Goal: Transaction & Acquisition: Book appointment/travel/reservation

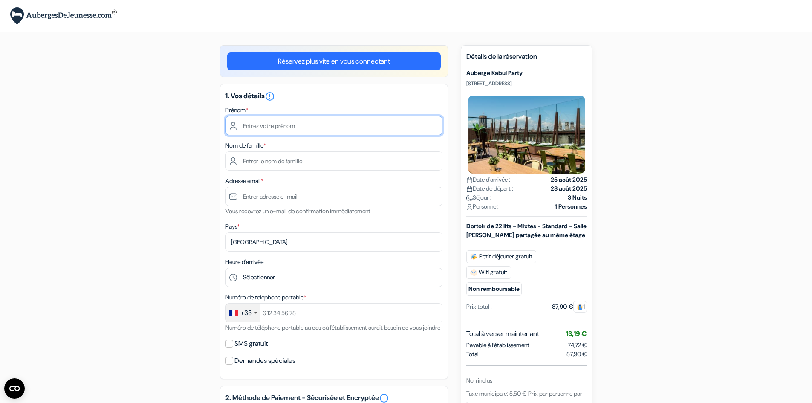
click at [339, 119] on input "text" at bounding box center [334, 125] width 217 height 19
type input "Jad"
type input "BEAUNIER"
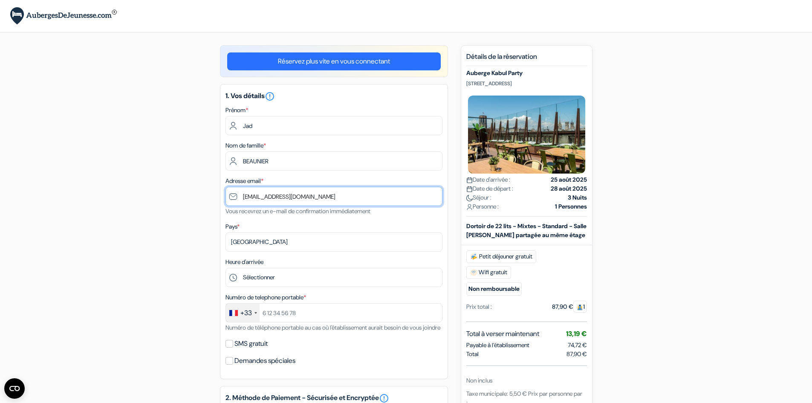
click at [273, 194] on input "[PERSON_NAME][EMAIL_ADDRESS][DOMAIN_NAME]" at bounding box center [334, 196] width 217 height 19
drag, startPoint x: 290, startPoint y: 198, endPoint x: 205, endPoint y: 197, distance: 84.8
click at [205, 197] on div "add_box Auberge Kabul Party Placa Reial 17, Barcelone, Espagne Détails de l'éta…" at bounding box center [406, 389] width 563 height 688
type input "[EMAIL_ADDRESS][DOMAIN_NAME]"
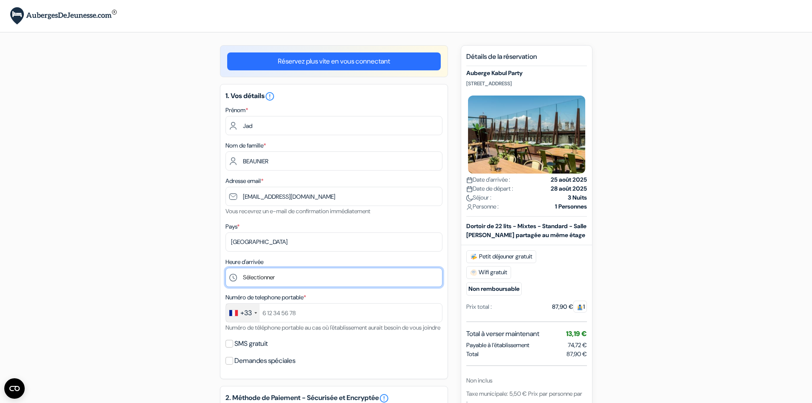
click at [285, 280] on select "Sélectionner 1:00 2:00 3:00 4:00 5:00 6:00 7:00 8:00 9:00 10:00 11:00 12:00 13:…" at bounding box center [334, 277] width 217 height 19
select select "14"
click at [226, 268] on select "Sélectionner 1:00 2:00 3:00 4:00 5:00 6:00 7:00 8:00 9:00 10:00 11:00 12:00 13:…" at bounding box center [334, 277] width 217 height 19
click at [196, 263] on div "add_box Auberge Kabul Party Placa Reial 17, Barcelone, Espagne Détails de l'éta…" at bounding box center [406, 389] width 563 height 688
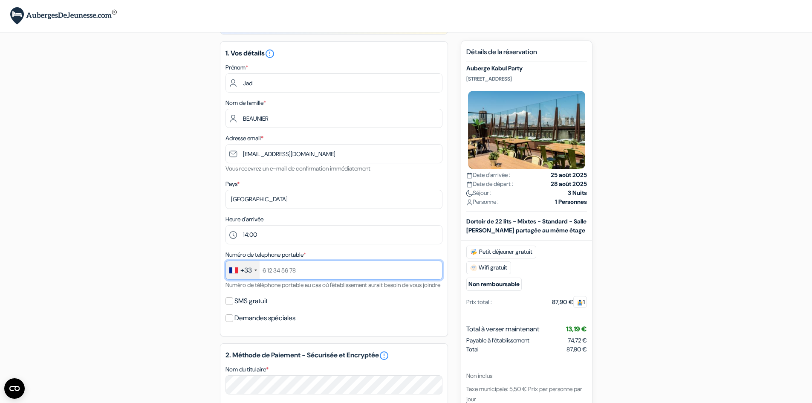
click at [286, 264] on input "text" at bounding box center [334, 269] width 217 height 19
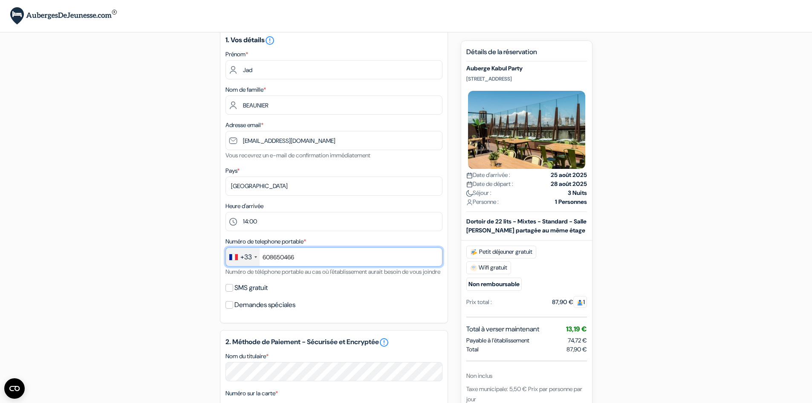
scroll to position [85, 0]
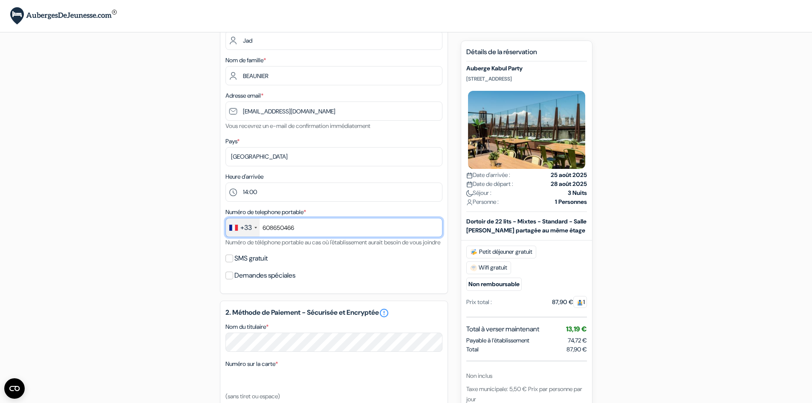
type input "608650466"
click at [206, 245] on div "add_box Auberge Kabul Party Placa Reial 17, Barcelone, Espagne Détails de l'éta…" at bounding box center [406, 304] width 563 height 688
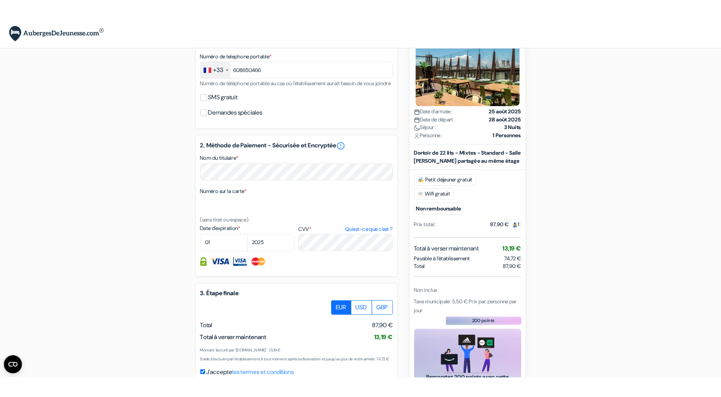
scroll to position [298, 0]
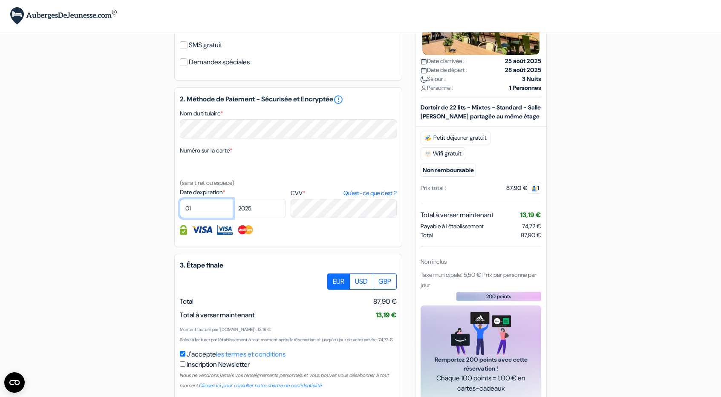
drag, startPoint x: 230, startPoint y: 220, endPoint x: 207, endPoint y: 220, distance: 22.6
click at [230, 218] on select "01 02 03 04 05 06 07 08 09 10 11 12" at bounding box center [206, 208] width 53 height 19
select select "09"
click at [180, 211] on select "01 02 03 04 05 06 07 08 09 10 11 12" at bounding box center [206, 208] width 53 height 19
click at [267, 218] on select "2025 2026 2027 2028 2029 2030 2031 2032 2033 2034 2035 2036 2037 2038 2039 2040…" at bounding box center [259, 208] width 53 height 19
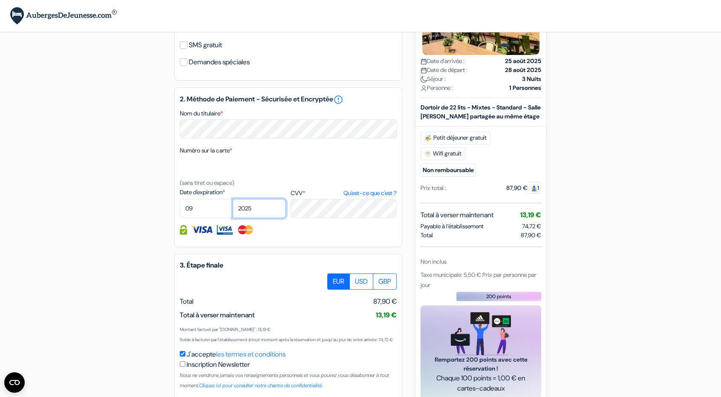
select select "2027"
click at [233, 211] on select "2025 2026 2027 2028 2029 2030 2031 2032 2033 2034 2035 2036 2037 2038 2039 2040…" at bounding box center [259, 208] width 53 height 19
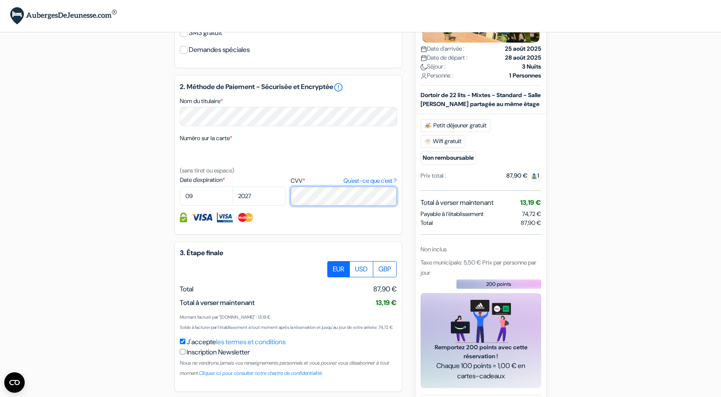
scroll to position [341, 0]
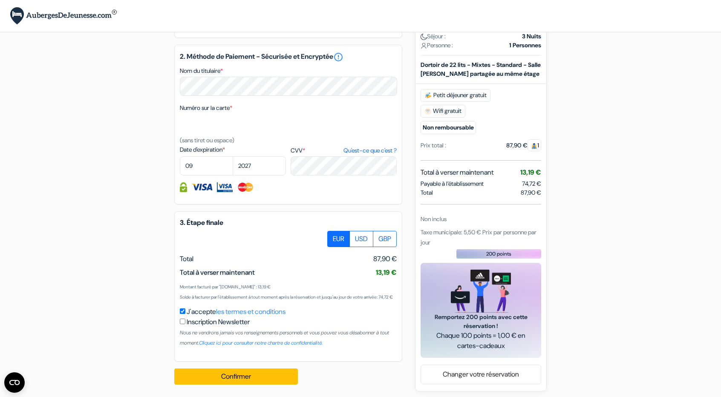
click at [156, 245] on div "add_box Auberge Kabul Party Placa Reial 17, Barcelone, Espagne Détails de l'éta…" at bounding box center [360, 48] width 563 height 688
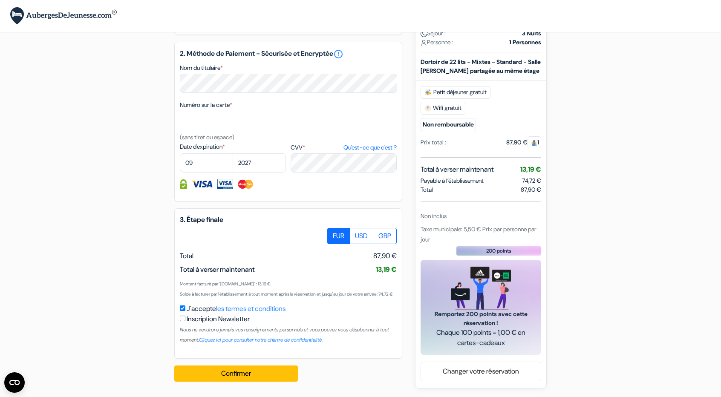
scroll to position [366, 0]
click at [211, 376] on button "Confirmer Loading..." at bounding box center [236, 374] width 124 height 16
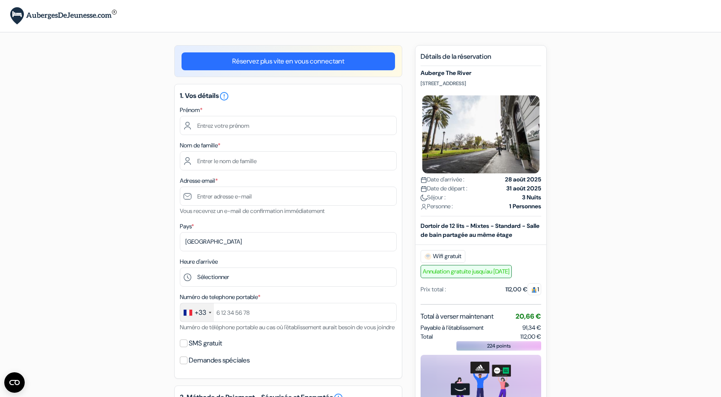
click at [318, 64] on link "Réservez plus vite en vous connectant" at bounding box center [289, 61] width 214 height 18
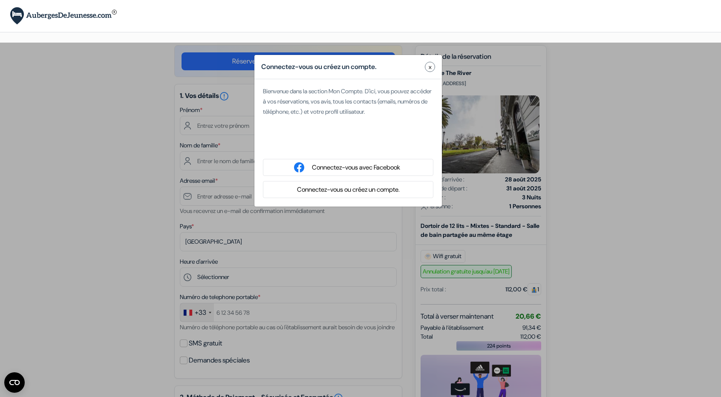
click at [359, 189] on button "Connectez-vous ou créez un compte." at bounding box center [349, 190] width 108 height 11
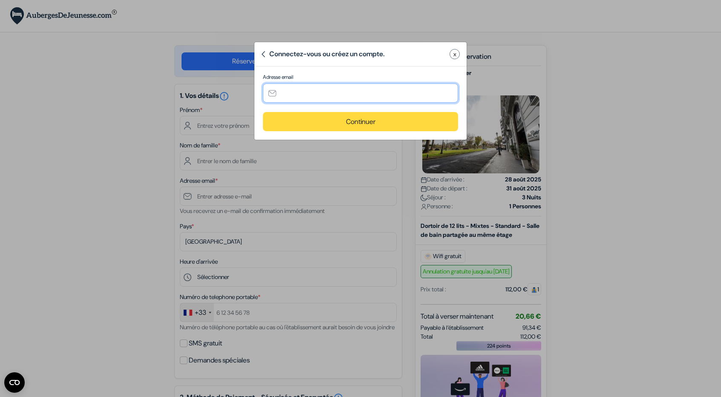
click at [321, 94] on input "text" at bounding box center [360, 93] width 195 height 19
type input "[EMAIL_ADDRESS][DOMAIN_NAME]"
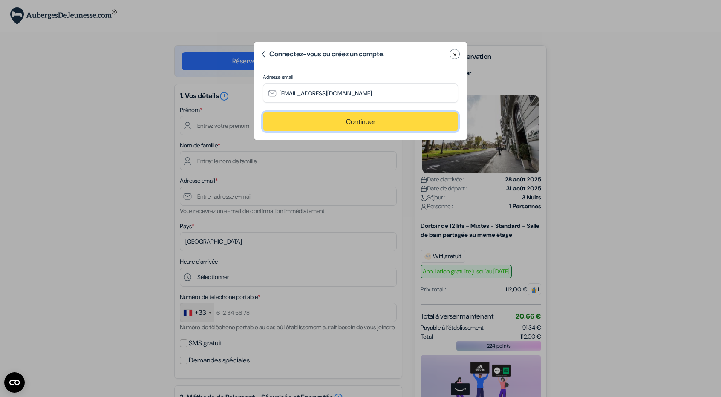
click at [338, 120] on button "Continuer" at bounding box center [360, 121] width 195 height 19
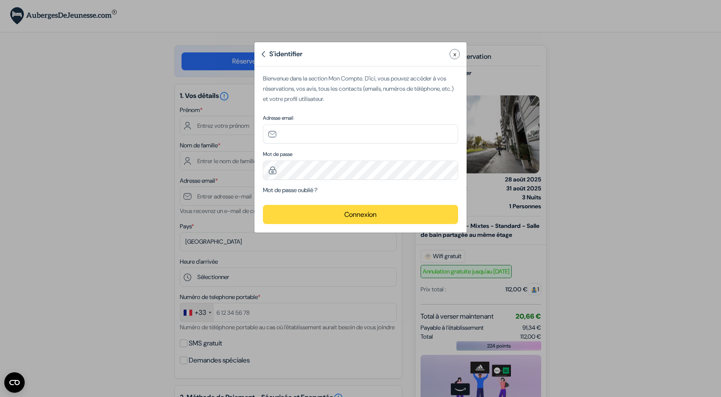
type input "[EMAIL_ADDRESS][DOMAIN_NAME]"
click at [286, 218] on button "Connexion" at bounding box center [360, 214] width 195 height 19
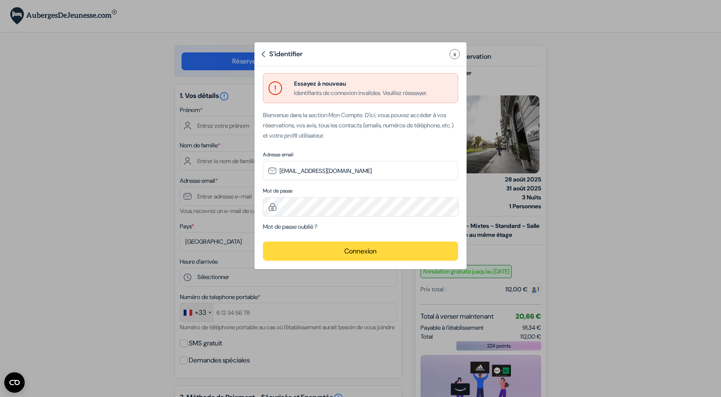
click at [283, 57] on div "S'identifier" at bounding box center [281, 54] width 41 height 10
click at [457, 53] on button "x" at bounding box center [455, 54] width 10 height 10
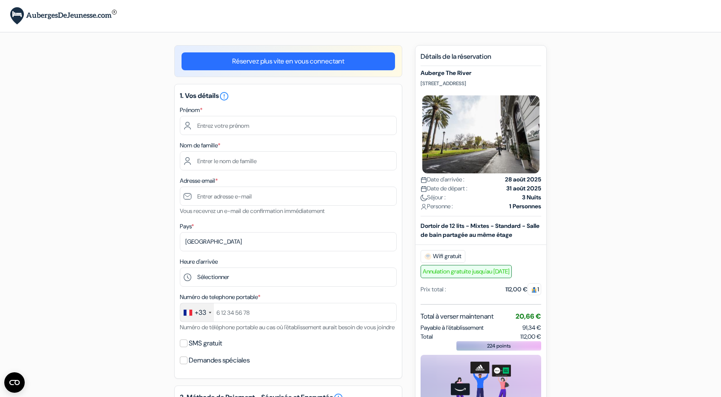
click at [600, 26] on div "× Vous êtes maintenant connecté!" at bounding box center [360, 16] width 721 height 32
click at [300, 58] on link "Réservez plus vite en vous connectant" at bounding box center [289, 61] width 214 height 18
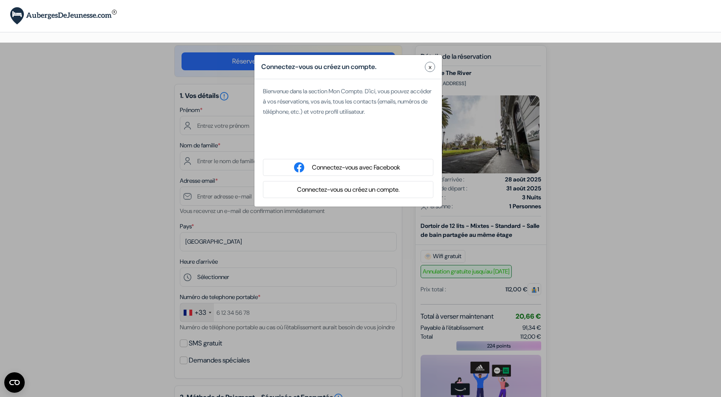
click at [362, 192] on button "Connectez-vous ou créez un compte." at bounding box center [349, 190] width 108 height 11
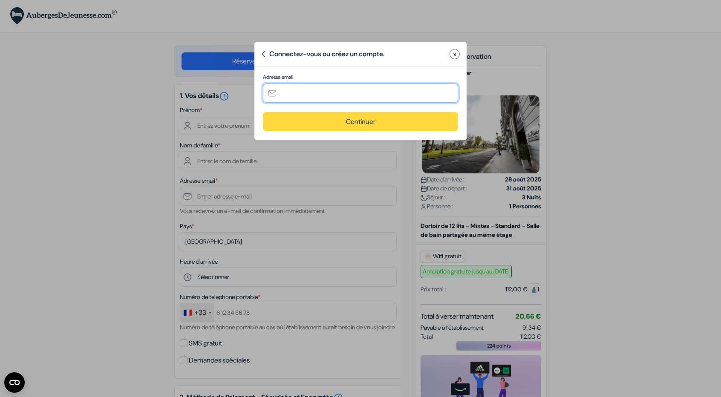
click at [315, 91] on input "text" at bounding box center [360, 93] width 195 height 19
click at [333, 67] on div "Connectez-vous ou créez un compte. x Adresse email Continuer" at bounding box center [360, 91] width 213 height 98
click at [362, 52] on div "Connectez-vous ou créez un compte." at bounding box center [323, 54] width 124 height 10
click at [328, 84] on input "text" at bounding box center [360, 93] width 195 height 19
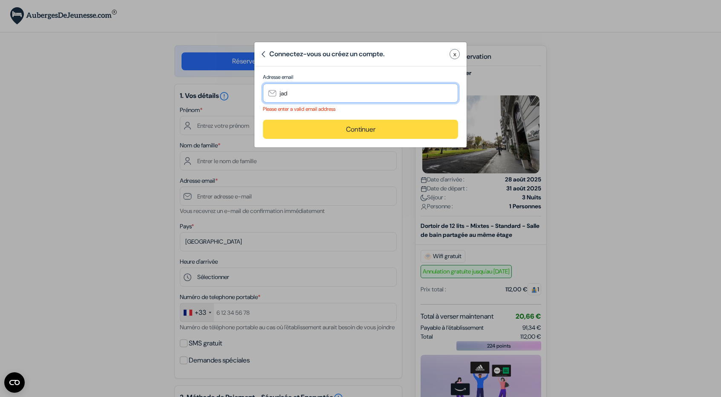
type input "JAD.BEAUNIER@protonmail.com"
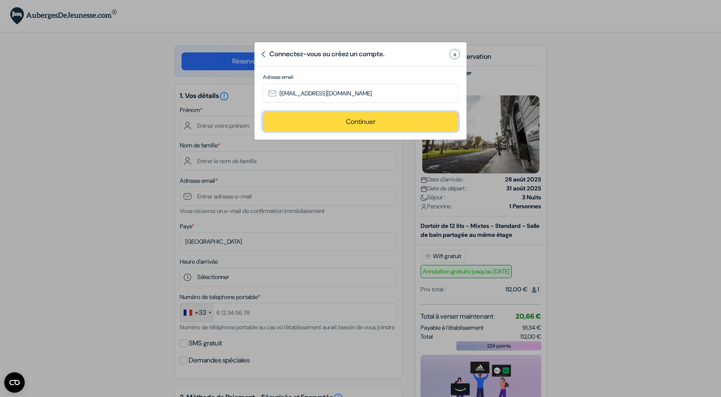
click at [350, 125] on button "Continuer" at bounding box center [360, 121] width 195 height 19
type input "[EMAIL_ADDRESS][DOMAIN_NAME]"
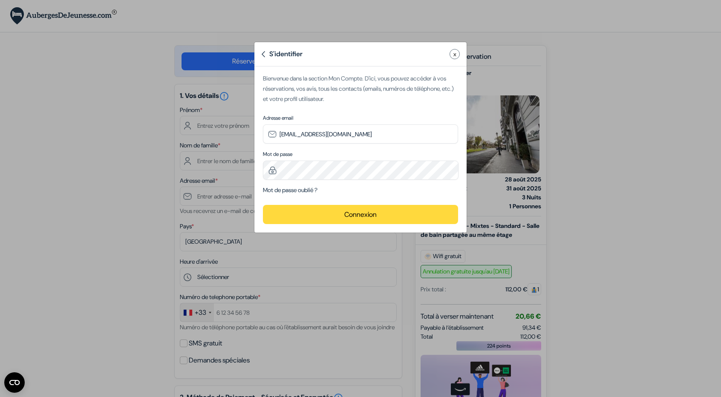
click at [298, 197] on form "Essayez à nouveau Identifiants de connexion invalides. Veuillez réessayer. Bien…" at bounding box center [360, 148] width 195 height 151
click at [334, 196] on form "Essayez à nouveau Identifiants de connexion invalides. Veuillez réessayer. Bien…" at bounding box center [360, 148] width 195 height 151
click at [296, 191] on link "Mot de passe oublié ?" at bounding box center [290, 190] width 55 height 8
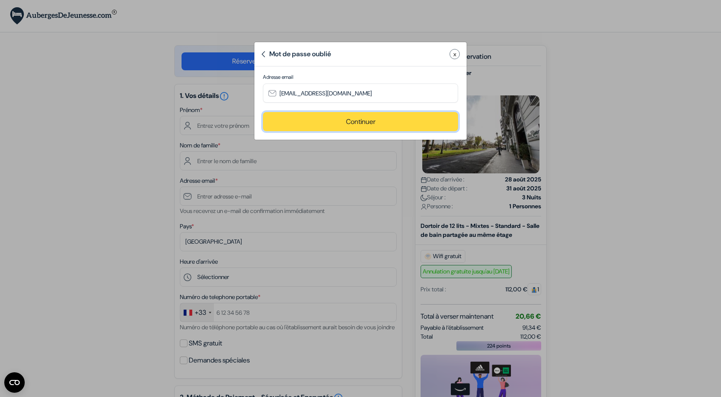
click at [362, 114] on button "Continuer" at bounding box center [360, 121] width 195 height 19
click at [0, 0] on input "number" at bounding box center [0, 0] width 0 height 0
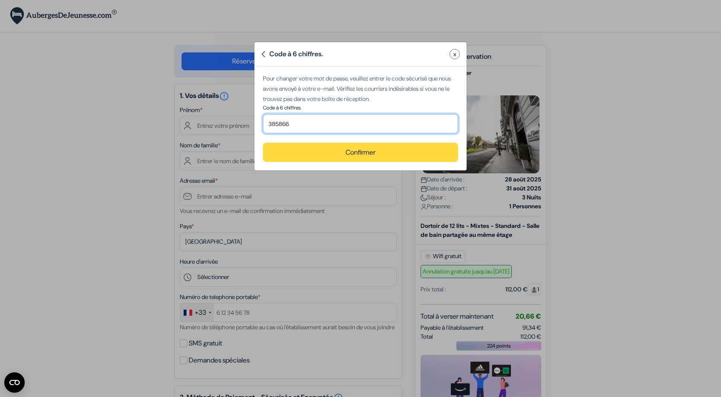
type input "385866"
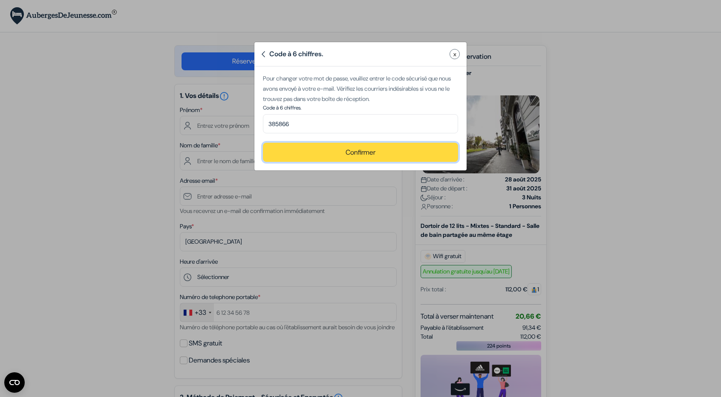
click at [403, 146] on button "Confirmer" at bounding box center [360, 152] width 195 height 19
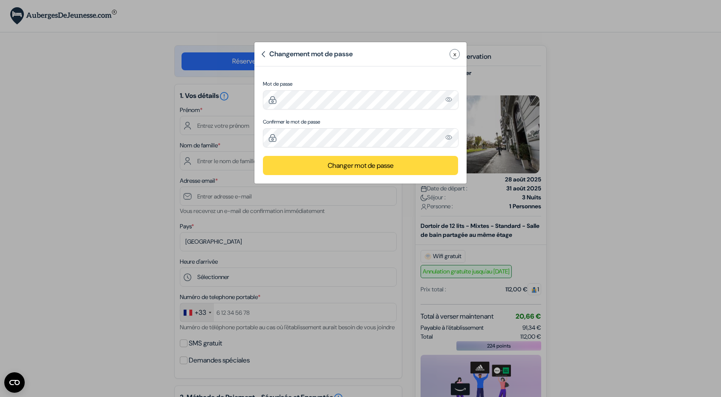
click at [288, 162] on button "Changer mot de passe" at bounding box center [360, 165] width 195 height 19
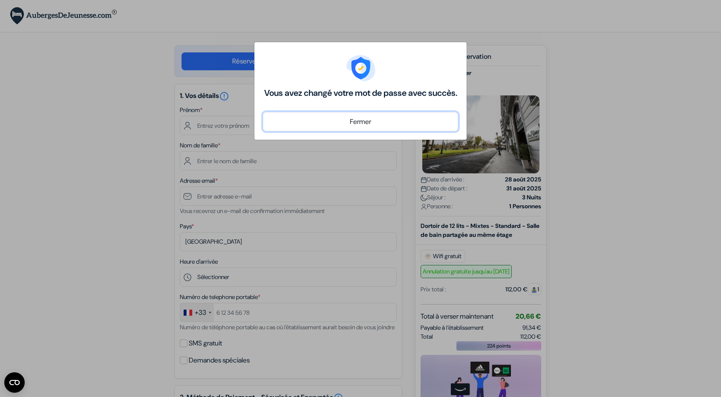
click at [379, 131] on button "Fermer" at bounding box center [360, 121] width 195 height 19
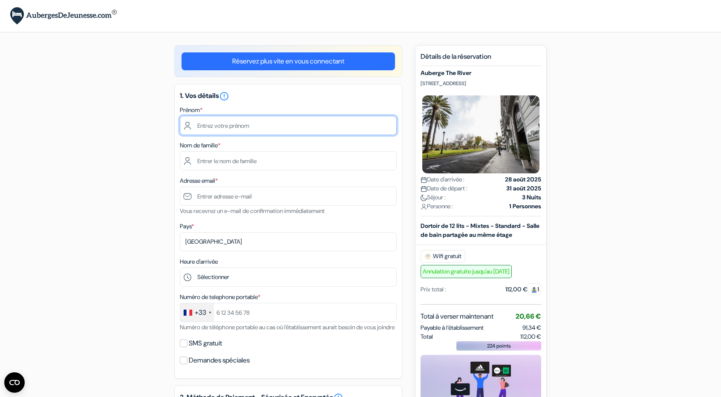
click at [240, 135] on input "text" at bounding box center [288, 125] width 217 height 19
drag, startPoint x: 634, startPoint y: 69, endPoint x: 167, endPoint y: 44, distance: 467.1
click at [631, 69] on div "add_box Auberge The River PLAZA DEL TEMPLE, 6, Valence, Espagne Détails de l'ét…" at bounding box center [360, 394] width 563 height 698
click at [237, 125] on input "text" at bounding box center [288, 125] width 217 height 19
type input "Jad"
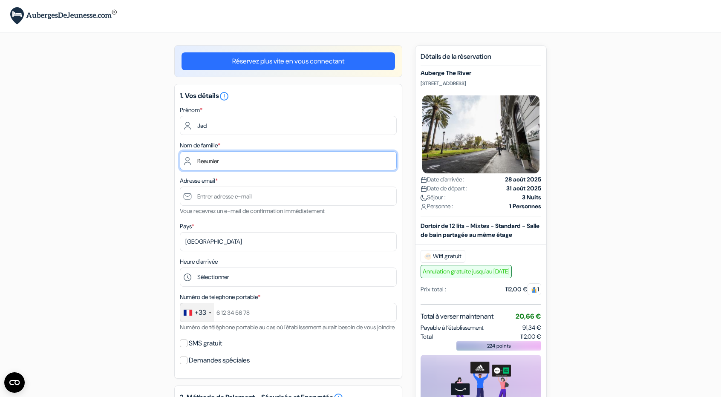
type input "Beaunier"
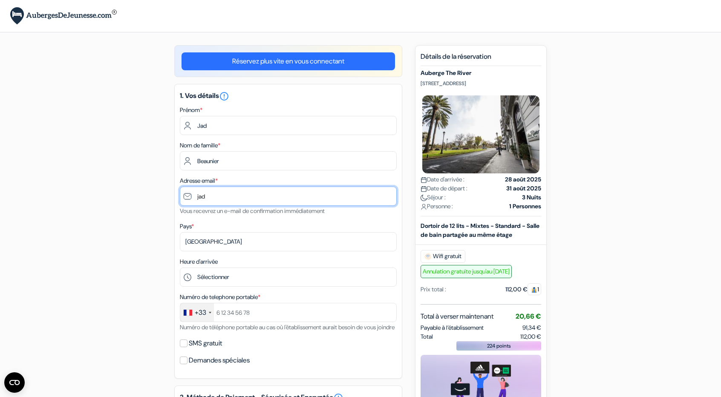
type input "[EMAIL_ADDRESS][DOMAIN_NAME]"
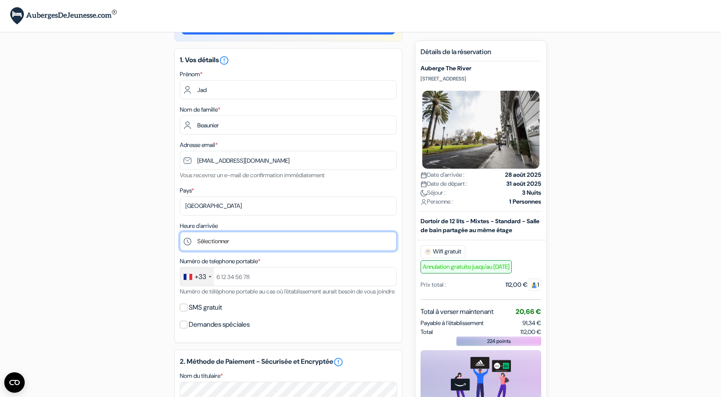
scroll to position [43, 0]
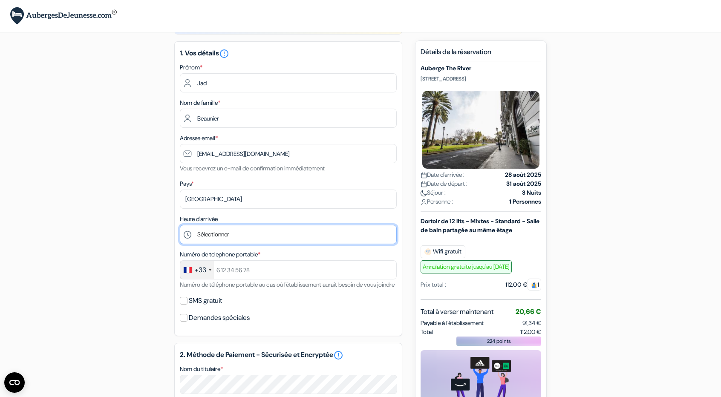
click at [203, 239] on select "Sélectionner 1:00 2:00 3:00 4:00 5:00 6:00 7:00 8:00 9:00 10:00 11:00 12:00 13:…" at bounding box center [288, 234] width 217 height 19
select select "16"
click at [180, 226] on select "Sélectionner 1:00 2:00 3:00 4:00 5:00 6:00 7:00 8:00 9:00 10:00 11:00 12:00 13:…" at bounding box center [288, 234] width 217 height 19
click at [128, 191] on div "add_box Auberge The River PLAZA DEL TEMPLE, 6, Valence, Espagne Détails de l'ét…" at bounding box center [360, 352] width 563 height 698
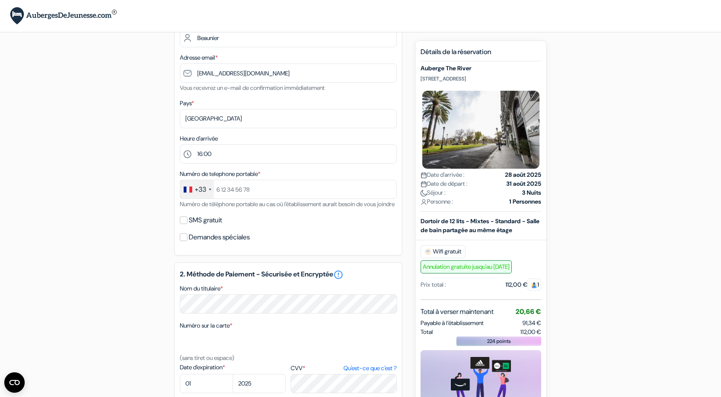
scroll to position [128, 0]
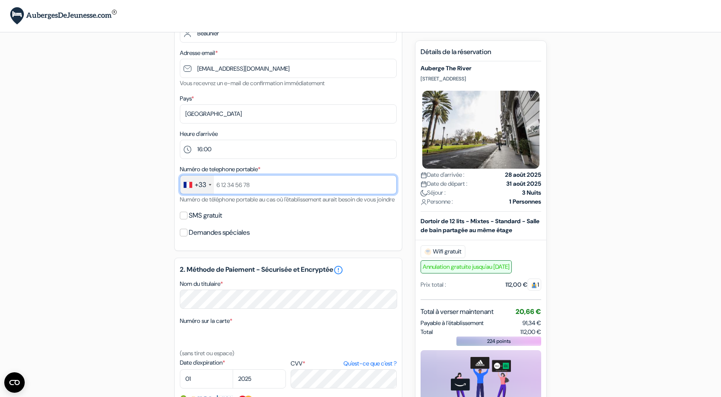
click at [248, 185] on input "text" at bounding box center [288, 184] width 217 height 19
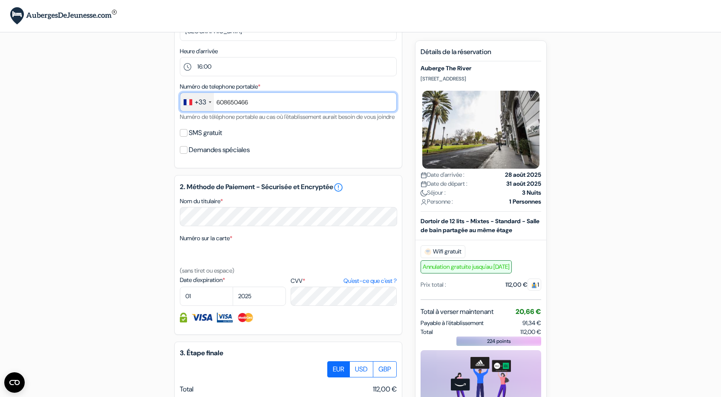
scroll to position [213, 0]
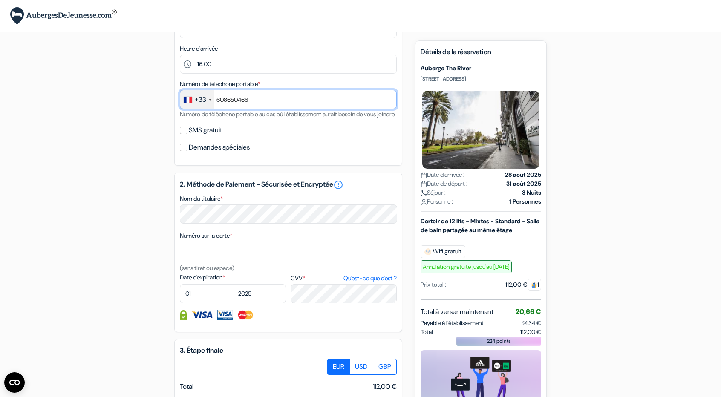
type input "608650466"
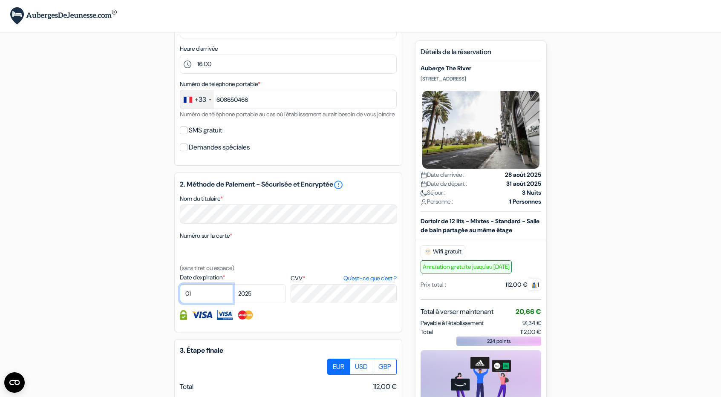
click at [194, 299] on select "01 02 03 04 05 06 07 08 09 10 11 12" at bounding box center [206, 293] width 53 height 19
select select "09"
click at [180, 297] on select "01 02 03 04 05 06 07 08 09 10 11 12" at bounding box center [206, 293] width 53 height 19
drag, startPoint x: 253, startPoint y: 308, endPoint x: 264, endPoint y: 299, distance: 13.9
click at [253, 304] on select "2025 2026 2027 2028 2029 2030 2031 2032 2033 2034 2035 2036 2037 2038 2039 2040…" at bounding box center [259, 293] width 53 height 19
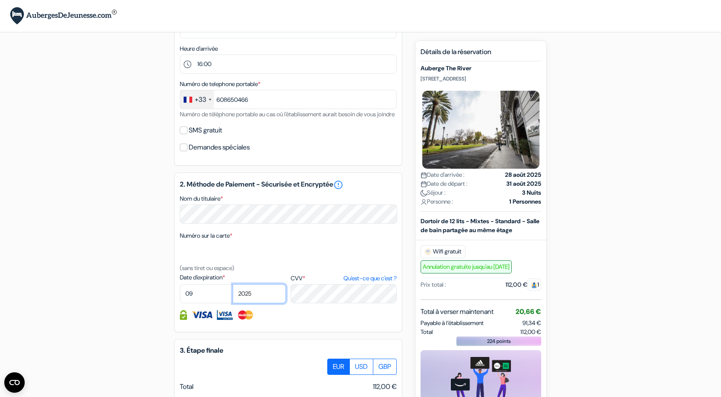
select select "2027"
click at [233, 297] on select "2025 2026 2027 2028 2029 2030 2031 2032 2033 2034 2035 2036 2037 2038 2039 2040…" at bounding box center [259, 293] width 53 height 19
click at [299, 320] on div at bounding box center [288, 315] width 217 height 10
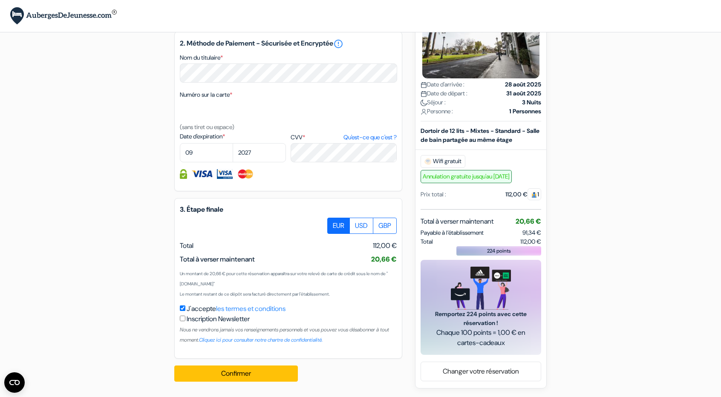
scroll to position [366, 0]
click at [246, 371] on button "Confirmer Loading..." at bounding box center [236, 374] width 124 height 16
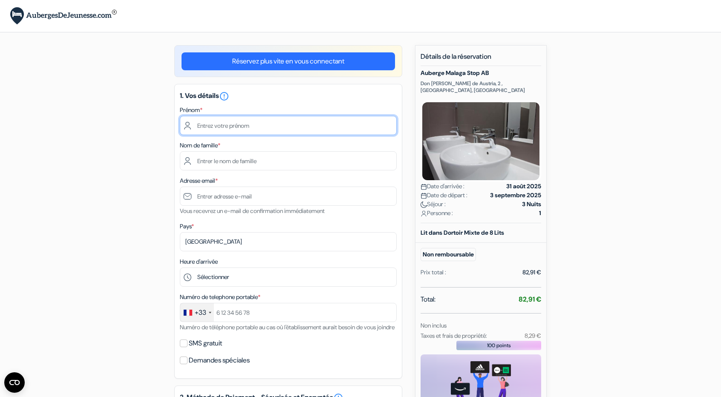
click at [282, 125] on input "text" at bounding box center [288, 125] width 217 height 19
type input "Jad"
type input "BEAUNIER"
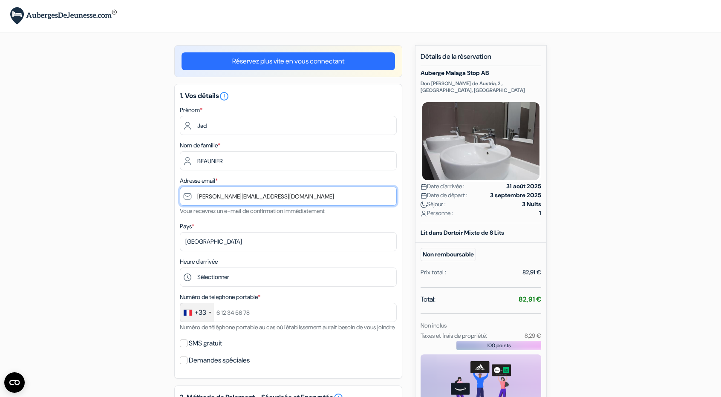
click at [276, 197] on input "[EMAIL_ADDRESS][DOMAIN_NAME]" at bounding box center [288, 196] width 217 height 19
drag, startPoint x: 279, startPoint y: 197, endPoint x: 75, endPoint y: 196, distance: 203.8
click at [75, 196] on form "Départ add_box Auberge Malaga Stop AB Don Juan de Austria, 2 , Malaga, Espagne …" at bounding box center [360, 324] width 721 height 648
type input "[EMAIL_ADDRESS][DOMAIN_NAME]"
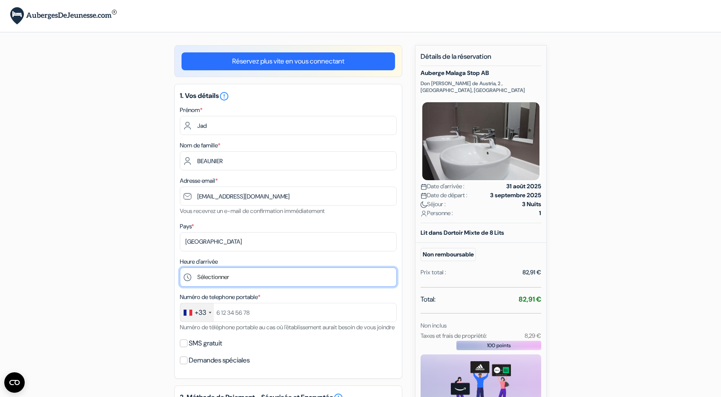
click at [223, 278] on select "Sélectionner 14:00 15:00 16:00 17:00 18:00 19:00 20:00 21:00 22:00 23:00 0:00" at bounding box center [288, 277] width 217 height 19
select select "15"
click at [180, 269] on select "Sélectionner 14:00 15:00 16:00 17:00 18:00 19:00 20:00 21:00 22:00 23:00 0:00" at bounding box center [288, 277] width 217 height 19
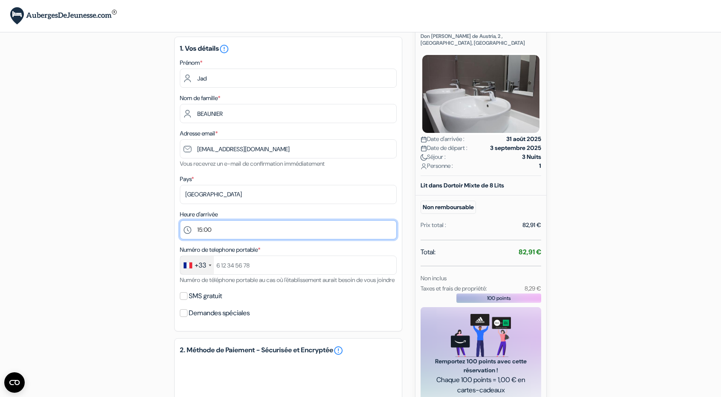
scroll to position [128, 0]
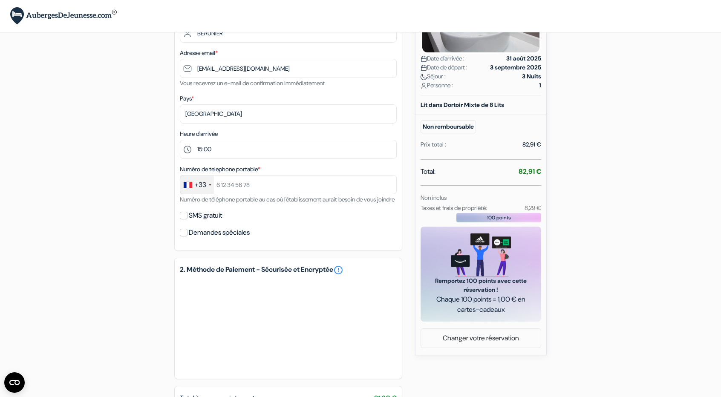
click at [238, 198] on small "Numéro de téléphone portable au cas où l'établissement aurait besoin de vous jo…" at bounding box center [287, 200] width 215 height 8
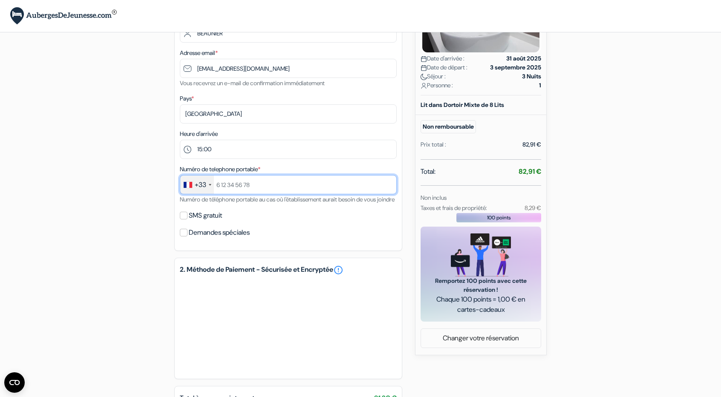
click at [243, 191] on input "text" at bounding box center [288, 184] width 217 height 19
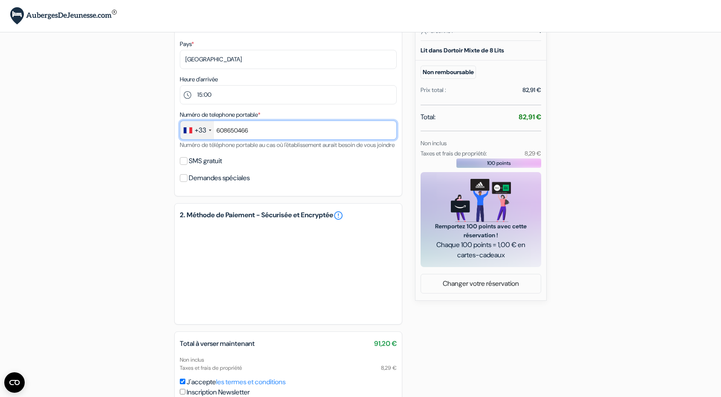
scroll to position [213, 0]
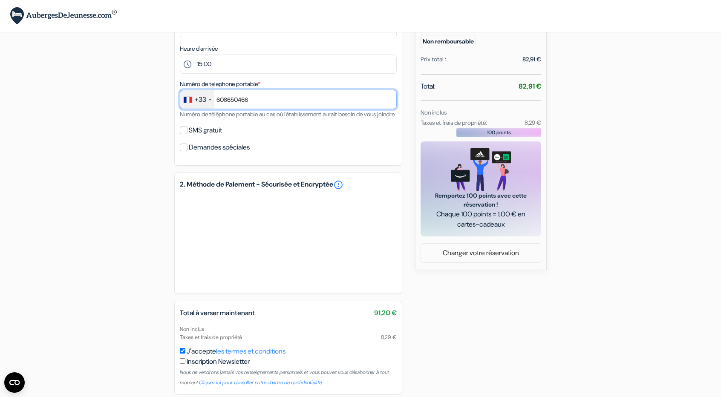
type input "608650466"
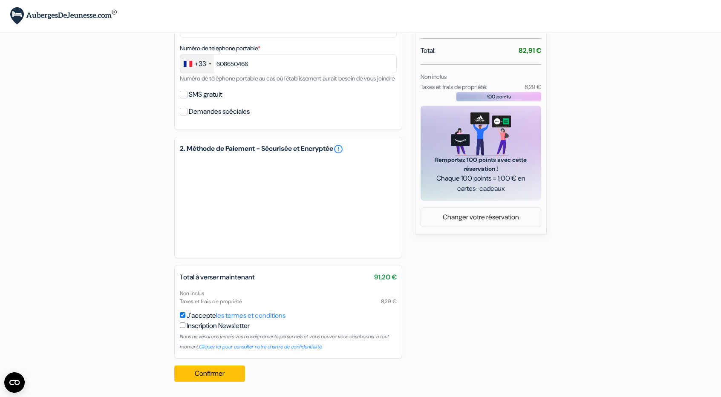
scroll to position [260, 0]
click at [218, 373] on button "Confirmer Loading..." at bounding box center [209, 374] width 71 height 16
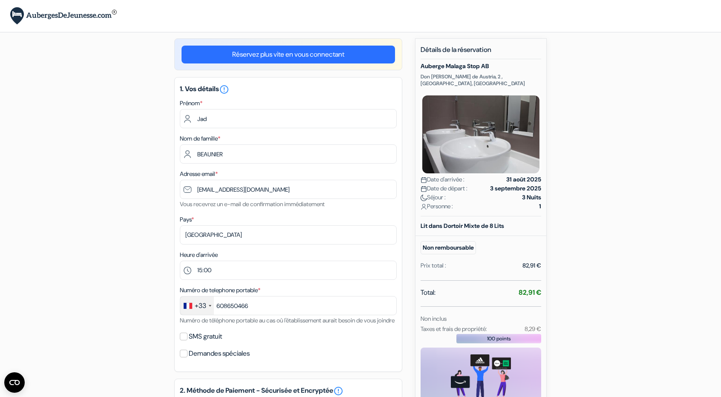
scroll to position [0, 0]
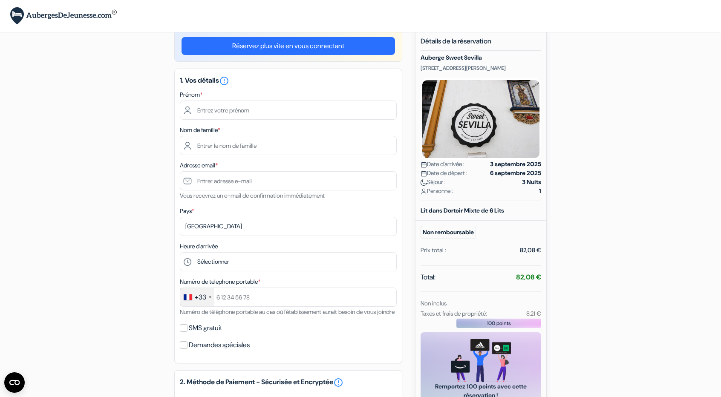
scroll to position [4, 0]
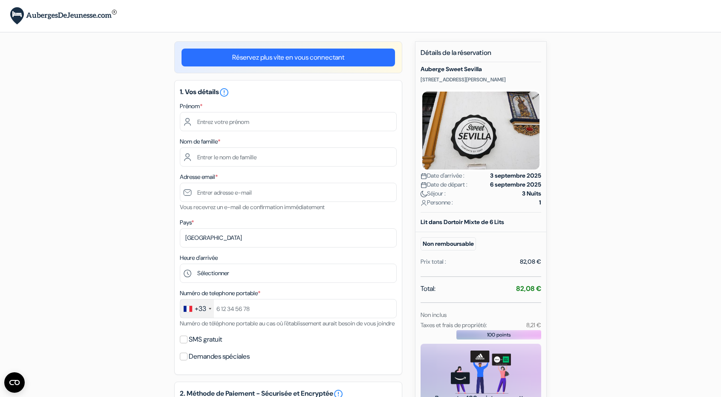
click at [599, 104] on div "add_box Auberge Sweet Sevilla [STREET_ADDRESS][PERSON_NAME] Détails de l'établi…" at bounding box center [360, 337] width 563 height 593
click at [365, 120] on input "text" at bounding box center [288, 121] width 217 height 19
type input "Jad"
type input "BEAUNIER"
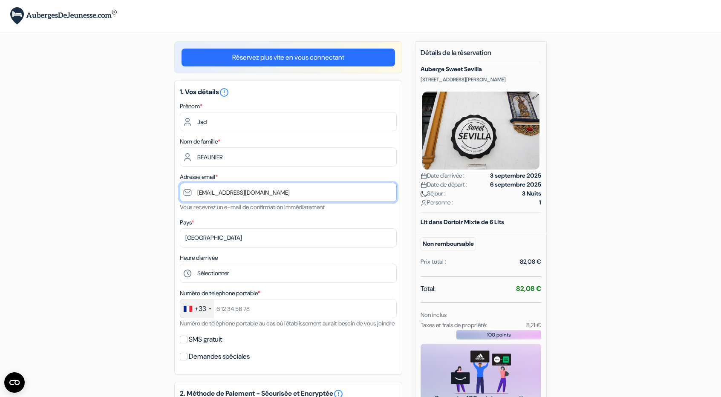
click at [255, 189] on input "[EMAIL_ADDRESS][DOMAIN_NAME]" at bounding box center [288, 192] width 217 height 19
drag, startPoint x: 282, startPoint y: 195, endPoint x: 142, endPoint y: 194, distance: 140.3
click at [142, 194] on div "add_box Auberge Sweet Sevilla [STREET_ADDRESS][PERSON_NAME] Détails de l'établi…" at bounding box center [360, 337] width 563 height 593
type input "[EMAIL_ADDRESS][DOMAIN_NAME]"
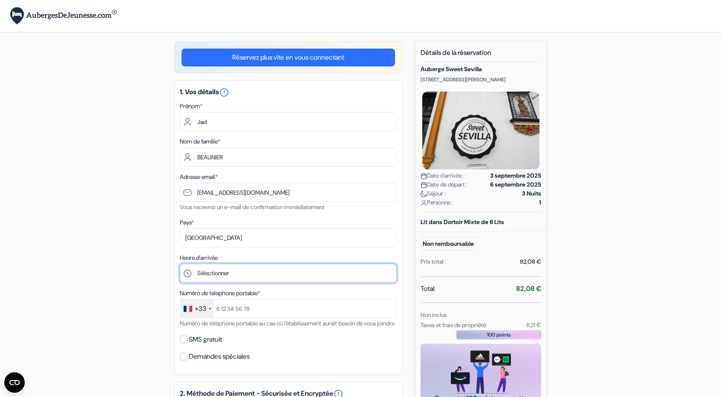
click at [228, 277] on select "Sélectionner 14:00 15:00 16:00 17:00 18:00 19:00 20:00 21:00 22:00 23:00 0:00" at bounding box center [288, 273] width 217 height 19
select select "14"
click at [180, 265] on select "Sélectionner 14:00 15:00 16:00 17:00 18:00 19:00 20:00 21:00 22:00 23:00 0:00" at bounding box center [288, 273] width 217 height 19
click at [573, 162] on div "add_box Auberge Sweet Sevilla 17 Calle Padre Marchena, Seville, Espagne Détails…" at bounding box center [360, 337] width 563 height 593
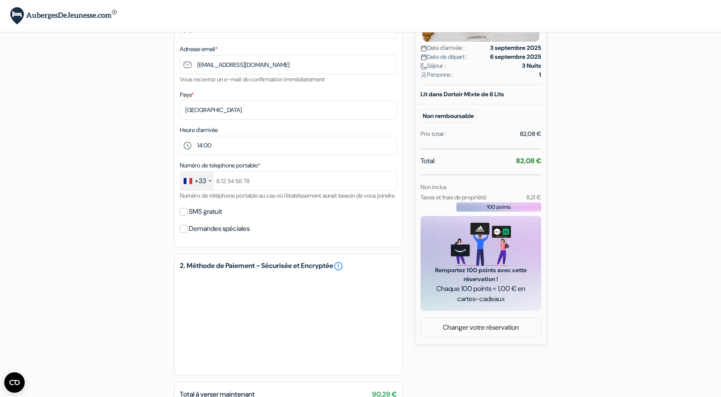
scroll to position [260, 0]
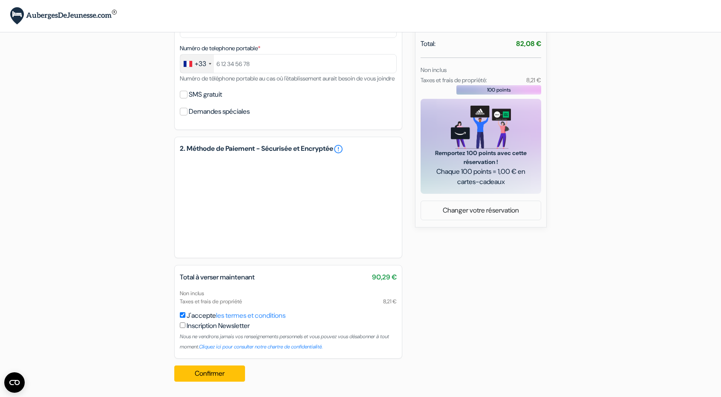
click at [432, 296] on div "add_box Auberge Sweet Sevilla 17 Calle Padre Marchena, Seville, Espagne Détails…" at bounding box center [360, 92] width 563 height 593
click at [228, 374] on button "Confirmer Loading..." at bounding box center [209, 374] width 71 height 16
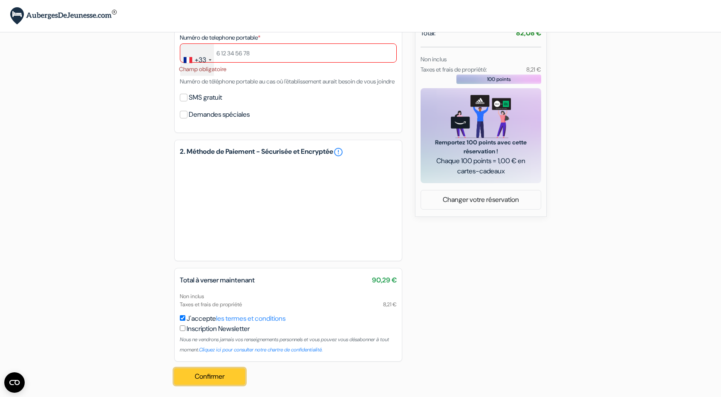
click at [223, 385] on button "Confirmer Loading..." at bounding box center [209, 377] width 71 height 16
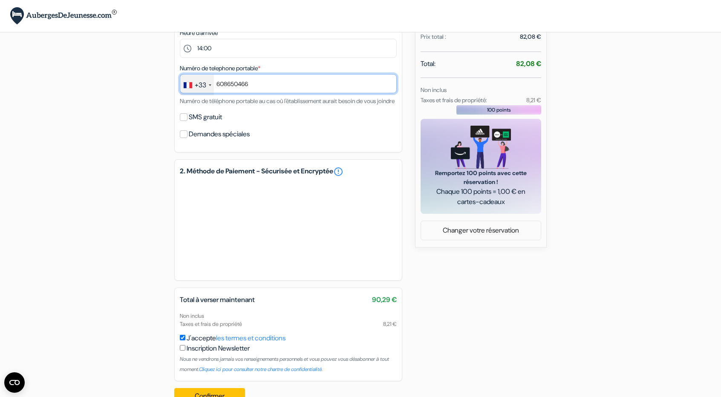
scroll to position [262, 0]
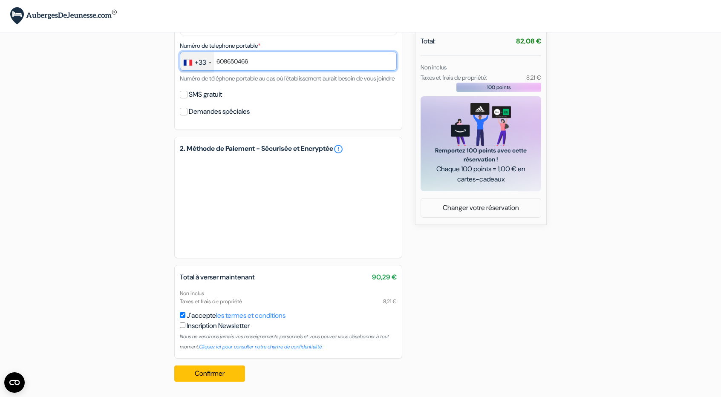
type input "608650466"
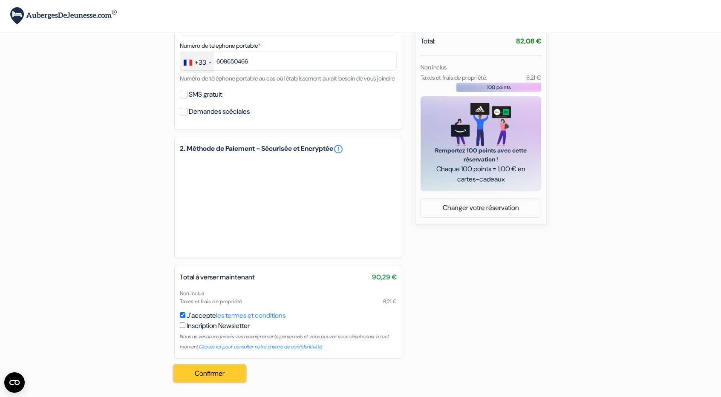
click at [206, 374] on button "Confirmer Loading..." at bounding box center [209, 374] width 71 height 16
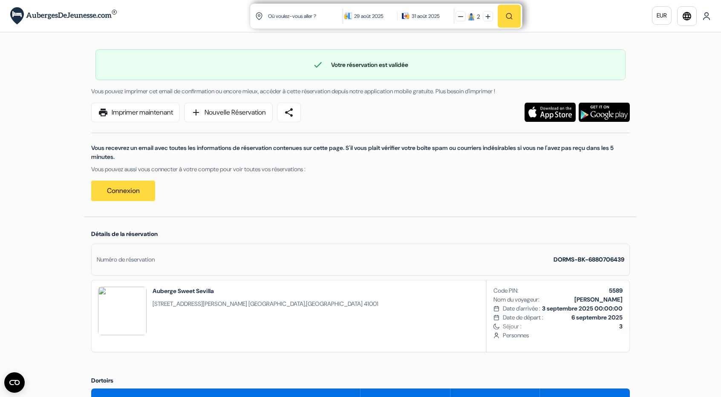
click at [554, 149] on p "Vous recevrez un email avec toutes les informations de réservation contenues su…" at bounding box center [360, 153] width 539 height 18
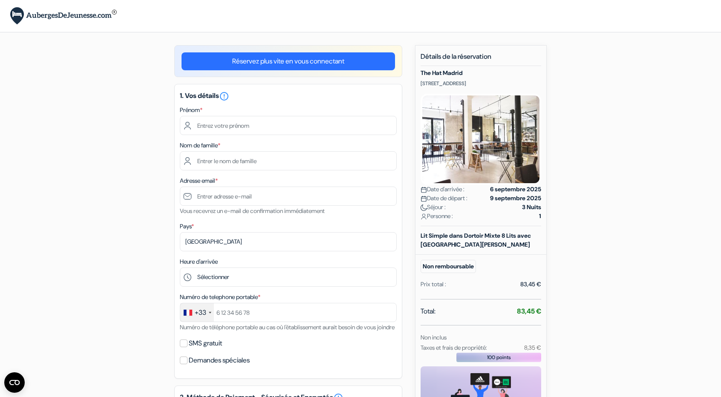
click at [612, 127] on div "add_box The Hat [GEOGRAPHIC_DATA] [STREET_ADDRESS] Détails de l'établissement X…" at bounding box center [360, 349] width 563 height 608
click at [236, 130] on input "text" at bounding box center [288, 125] width 217 height 19
type input "Jad"
type input "BEAUNIER"
type input "[EMAIL_ADDRESS][DOMAIN_NAME]"
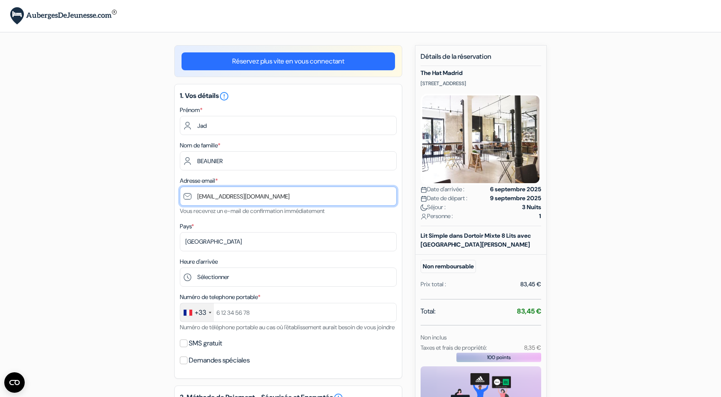
click at [266, 191] on input "[EMAIL_ADDRESS][DOMAIN_NAME]" at bounding box center [288, 196] width 217 height 19
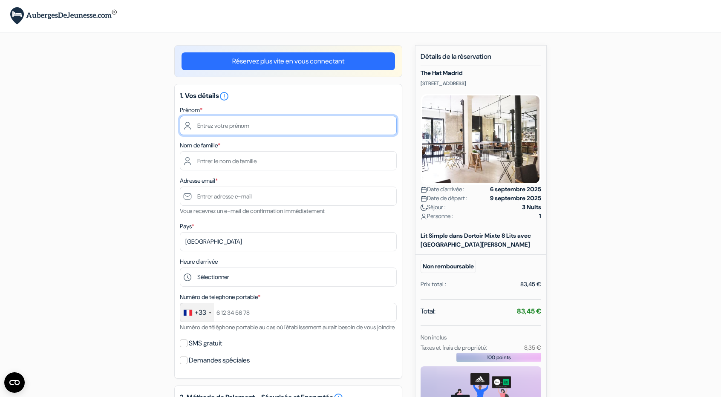
click at [240, 121] on input "text" at bounding box center [288, 125] width 217 height 19
type input "Jad"
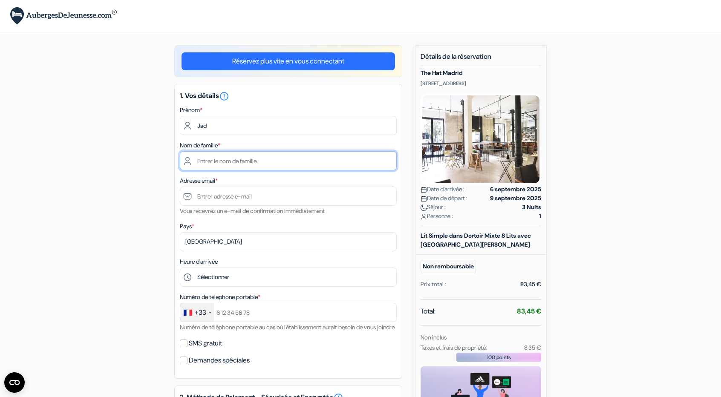
type input "BEAUNIER"
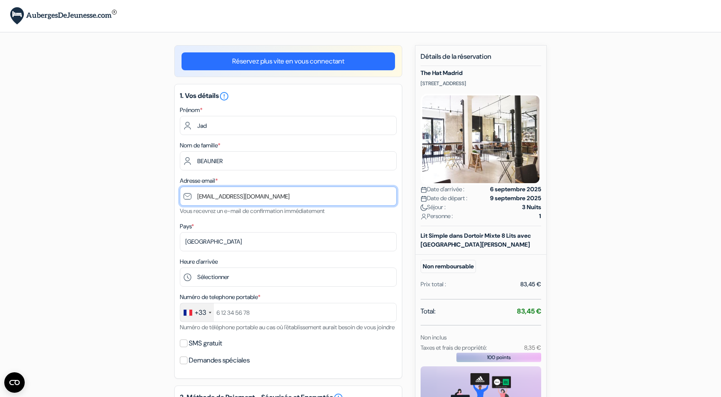
drag, startPoint x: 275, startPoint y: 197, endPoint x: 91, endPoint y: 190, distance: 183.4
click at [89, 196] on div "add_box The Hat Madrid Calle Imperial, 9, Madrid, Espagne Détails de l'établiss…" at bounding box center [360, 333] width 563 height 576
type input "[EMAIL_ADDRESS][DOMAIN_NAME]"
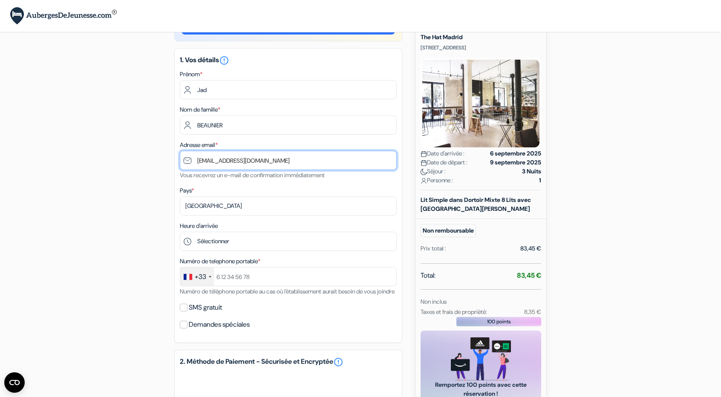
scroll to position [43, 0]
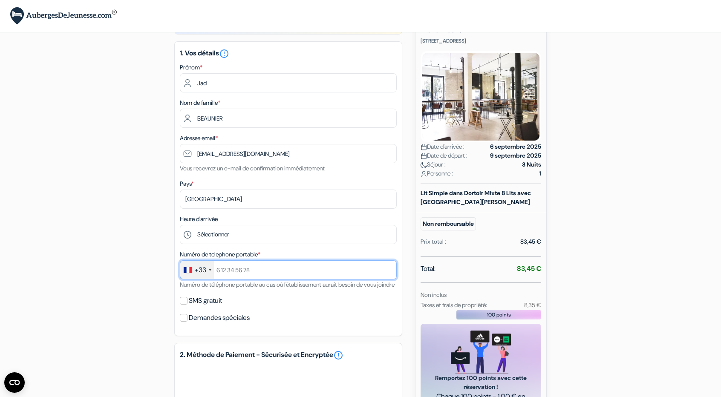
click at [255, 276] on input "text" at bounding box center [288, 269] width 217 height 19
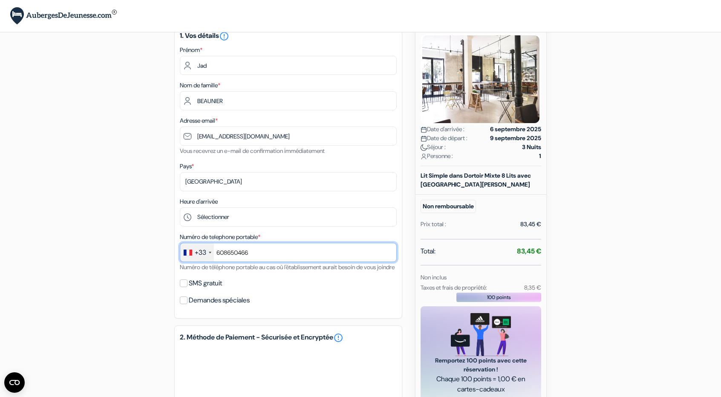
scroll to position [128, 0]
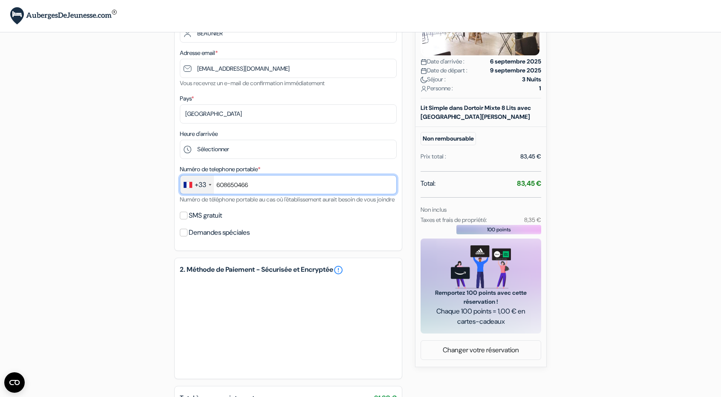
type input "608650466"
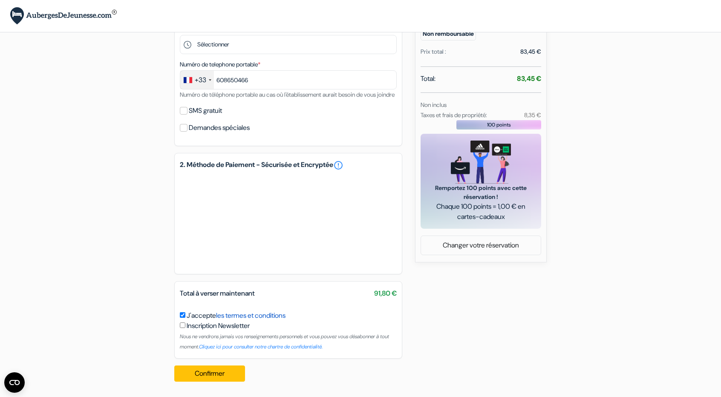
scroll to position [243, 0]
click at [233, 369] on button "Confirmer Loading..." at bounding box center [209, 374] width 71 height 16
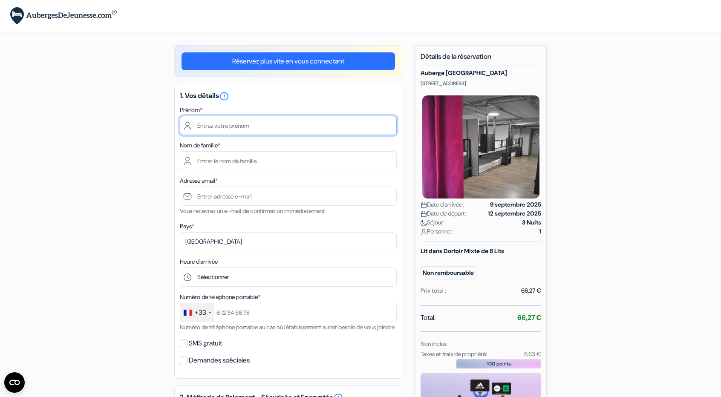
click at [273, 122] on input "text" at bounding box center [288, 125] width 217 height 19
type input "Jad"
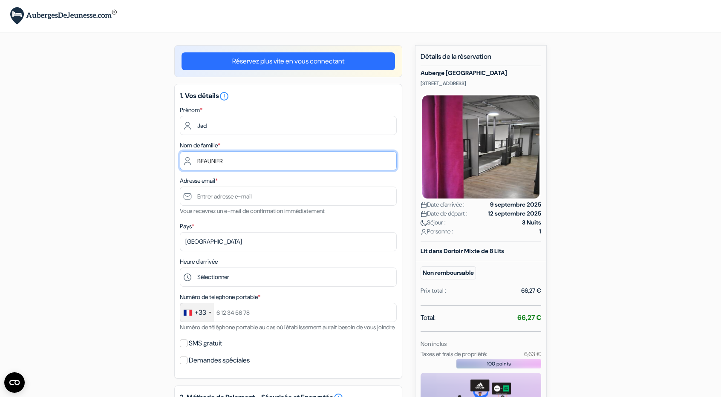
type input "BEAUNIER"
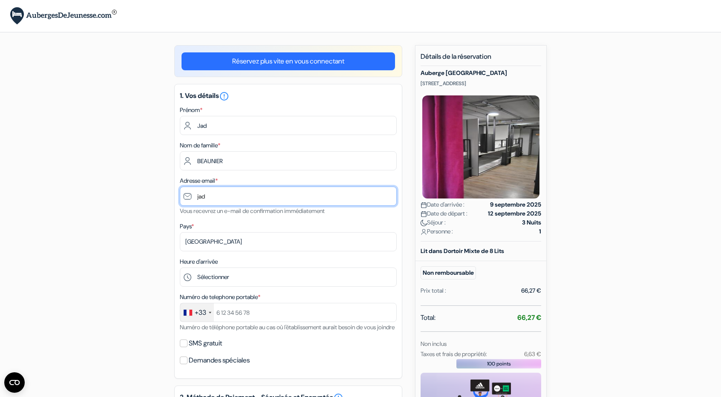
type input "[EMAIL_ADDRESS][DOMAIN_NAME]"
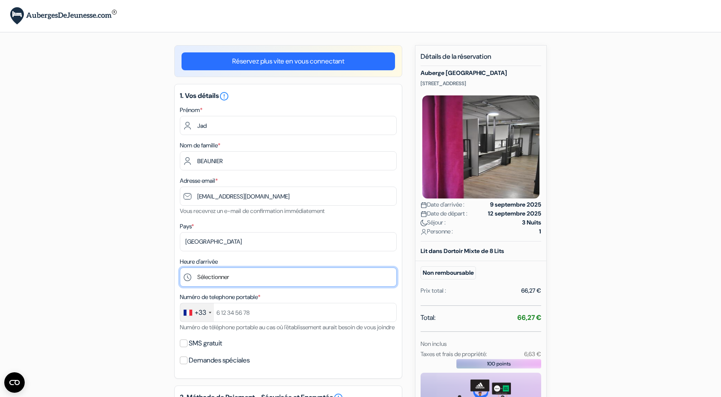
click at [223, 279] on select "Sélectionner 14:00 15:00 16:00 17:00 18:00 19:00 20:00 21:00 22:00" at bounding box center [288, 277] width 217 height 19
select select "14"
click at [180, 269] on select "Sélectionner 14:00 15:00 16:00 17:00 18:00 19:00 20:00 21:00 22:00" at bounding box center [288, 277] width 217 height 19
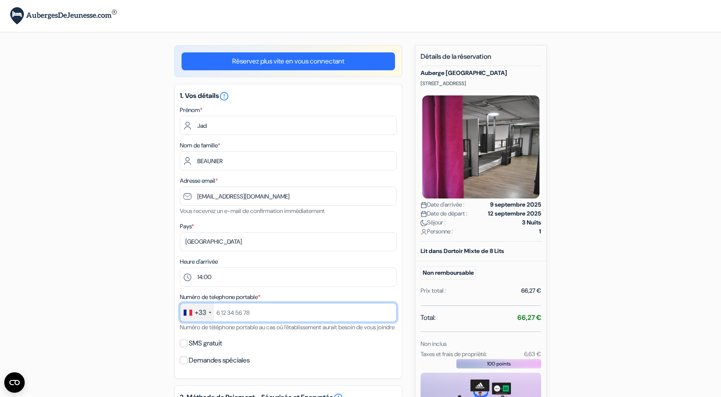
click at [258, 311] on input "text" at bounding box center [288, 312] width 217 height 19
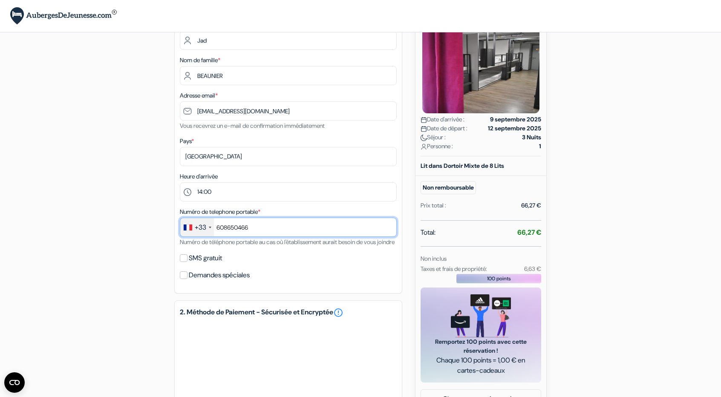
scroll to position [128, 0]
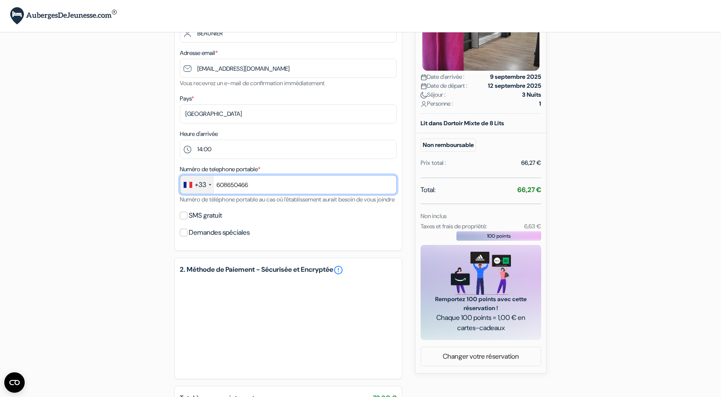
type input "608650466"
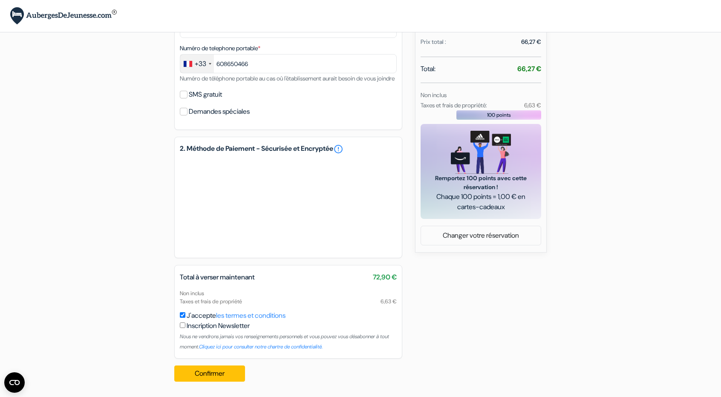
scroll to position [260, 0]
click at [223, 376] on button "Confirmer Loading..." at bounding box center [209, 374] width 71 height 16
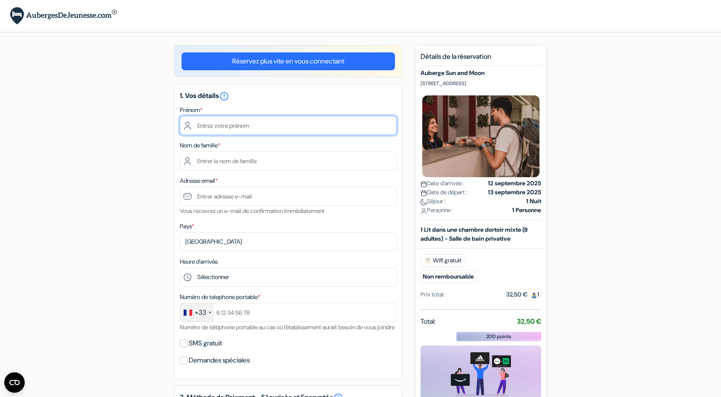
drag, startPoint x: 214, startPoint y: 118, endPoint x: 214, endPoint y: 126, distance: 7.7
click at [214, 119] on input "text" at bounding box center [288, 125] width 217 height 19
type input "Jad"
type input "BEAUNIER"
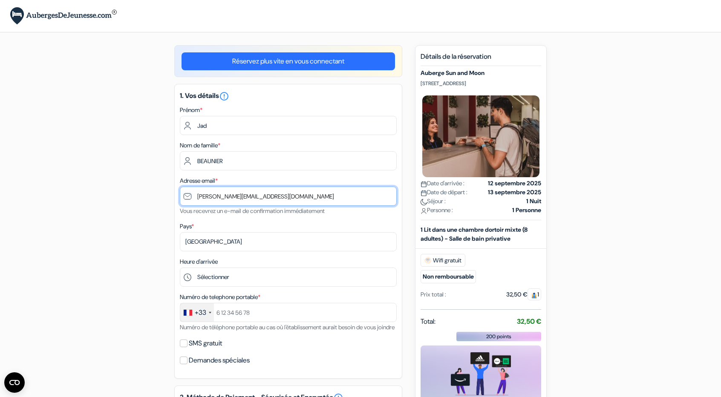
drag, startPoint x: 288, startPoint y: 200, endPoint x: 33, endPoint y: 201, distance: 254.9
click at [27, 201] on form "Départ add_box Auberge Sun and Moon Ferran 17, [GEOGRAPHIC_DATA], [GEOGRAPHIC_D…" at bounding box center [360, 323] width 721 height 646
type input "[EMAIL_ADDRESS][DOMAIN_NAME]"
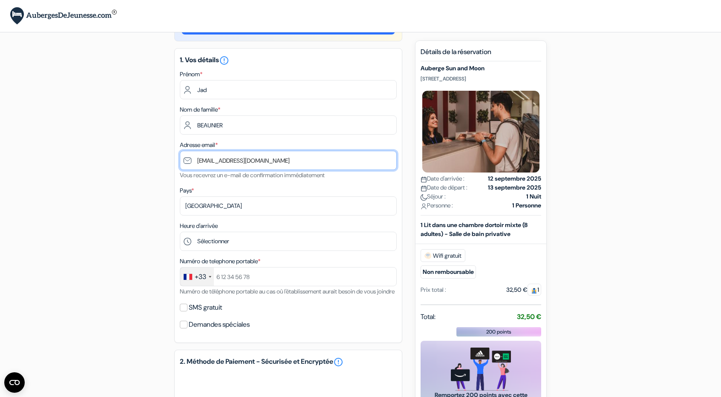
scroll to position [43, 0]
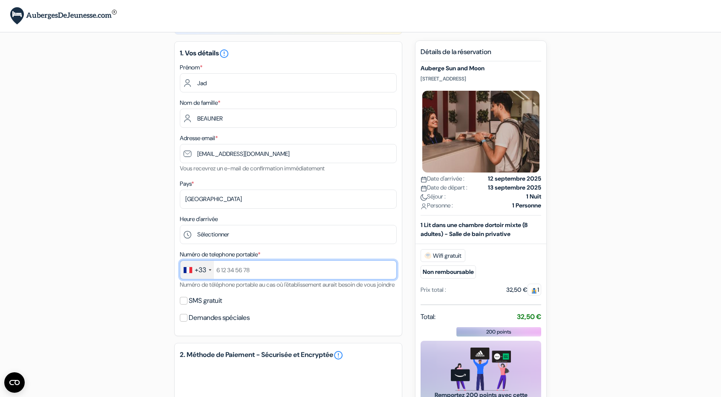
click at [246, 275] on input "text" at bounding box center [288, 269] width 217 height 19
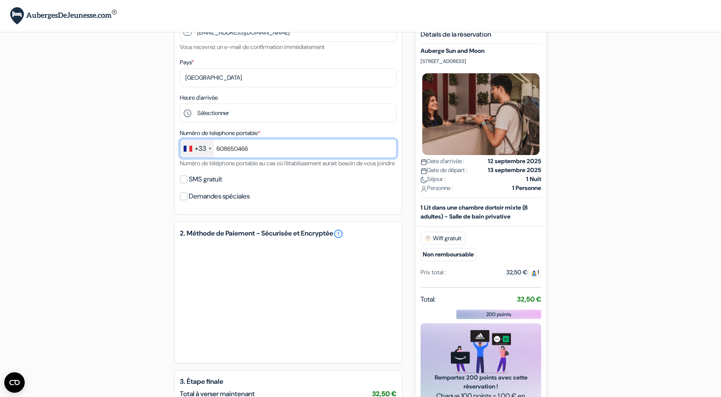
scroll to position [171, 0]
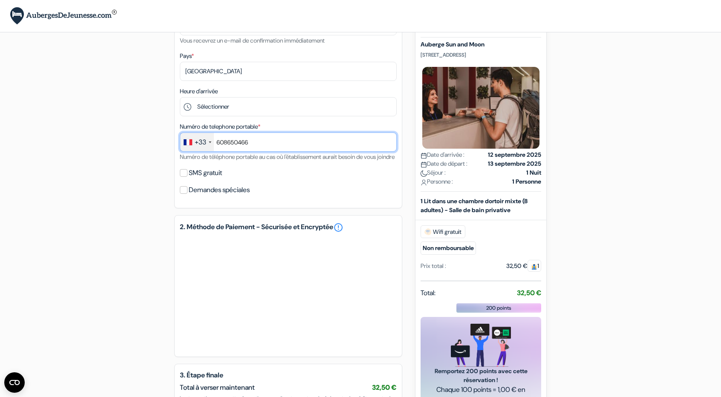
type input "608650466"
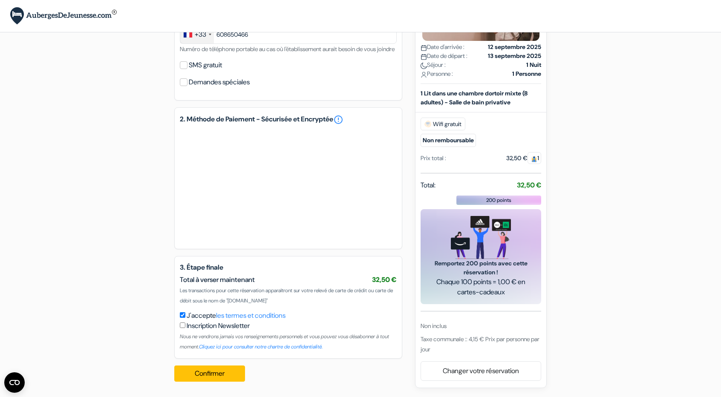
scroll to position [289, 0]
click at [223, 370] on button "Confirmer Loading..." at bounding box center [209, 374] width 71 height 16
